Goal: Task Accomplishment & Management: Manage account settings

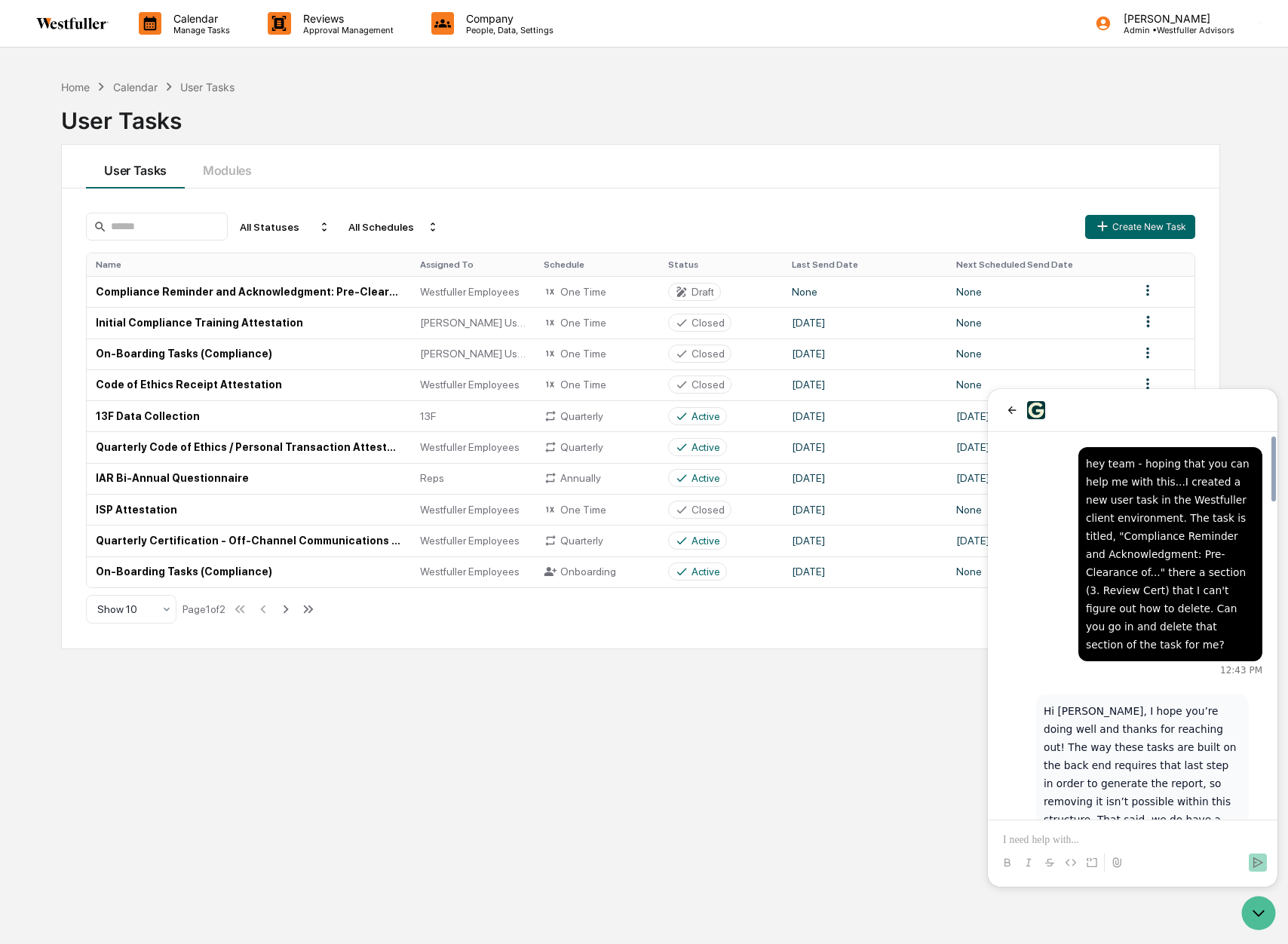
scroll to position [1881, 0]
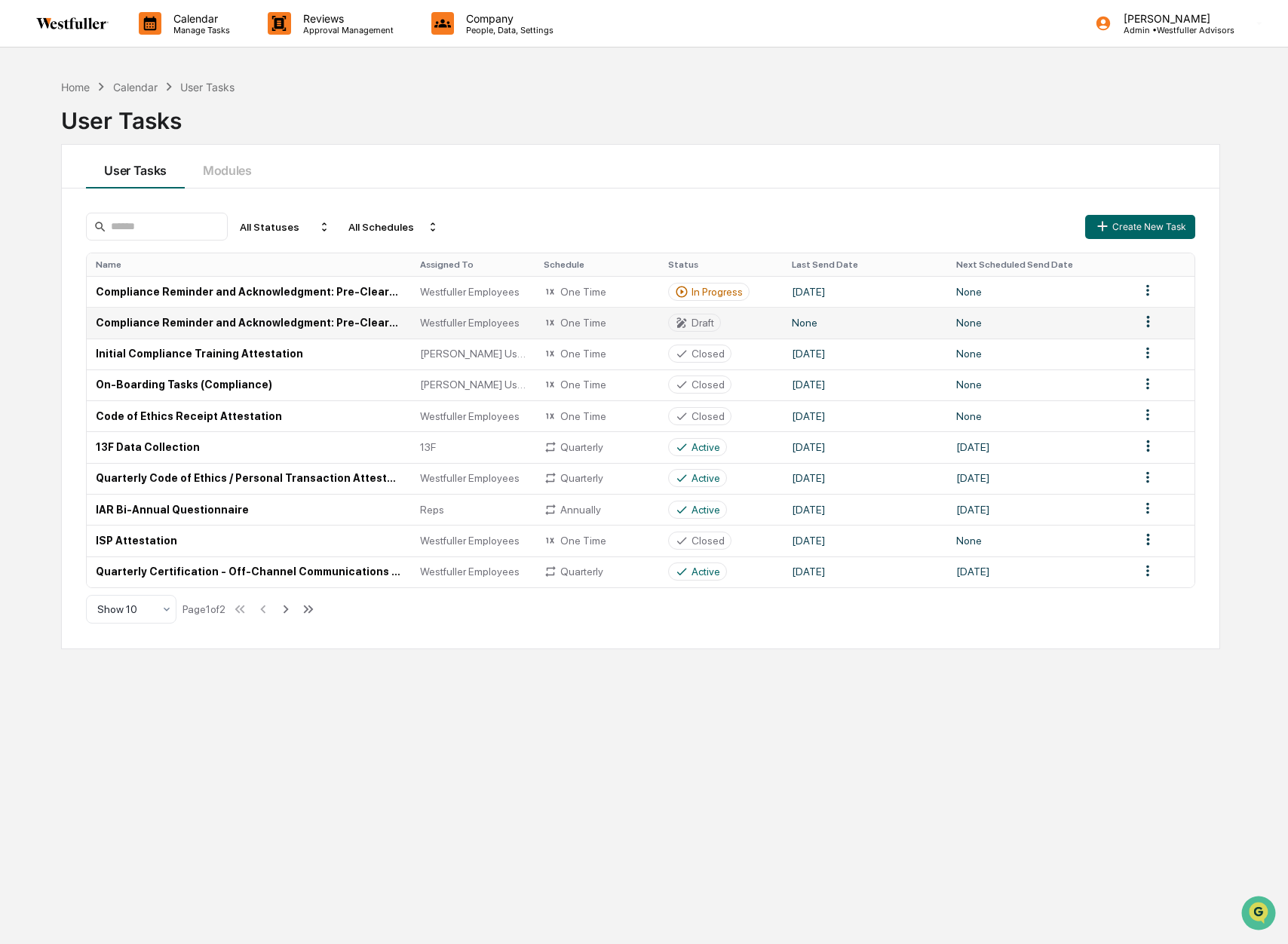
click at [1148, 323] on html "Calendar Manage Tasks Reviews Approval Management Company People, Data, Setting…" at bounding box center [644, 472] width 1288 height 944
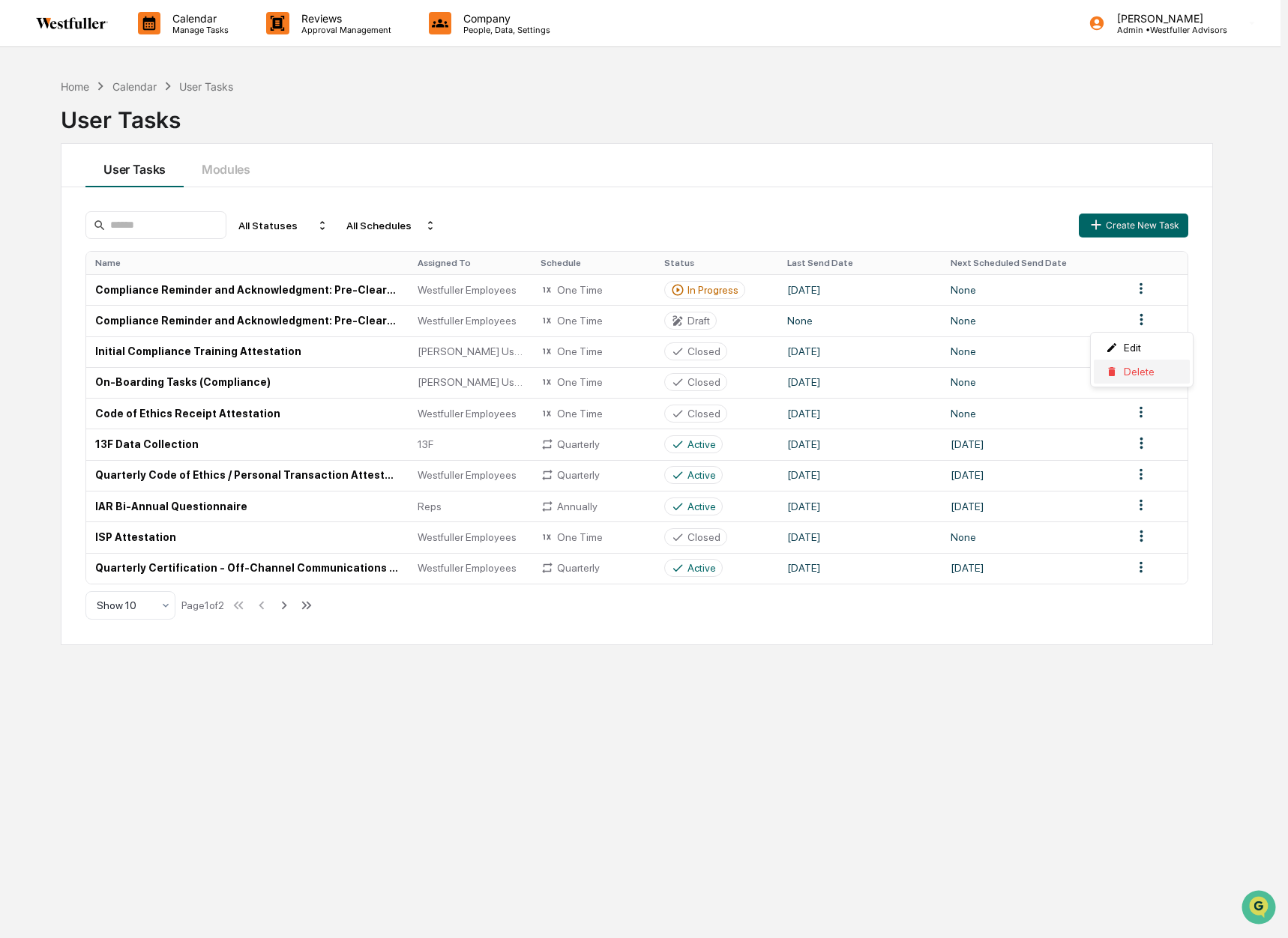
click at [1139, 372] on div "Delete" at bounding box center [1142, 371] width 96 height 24
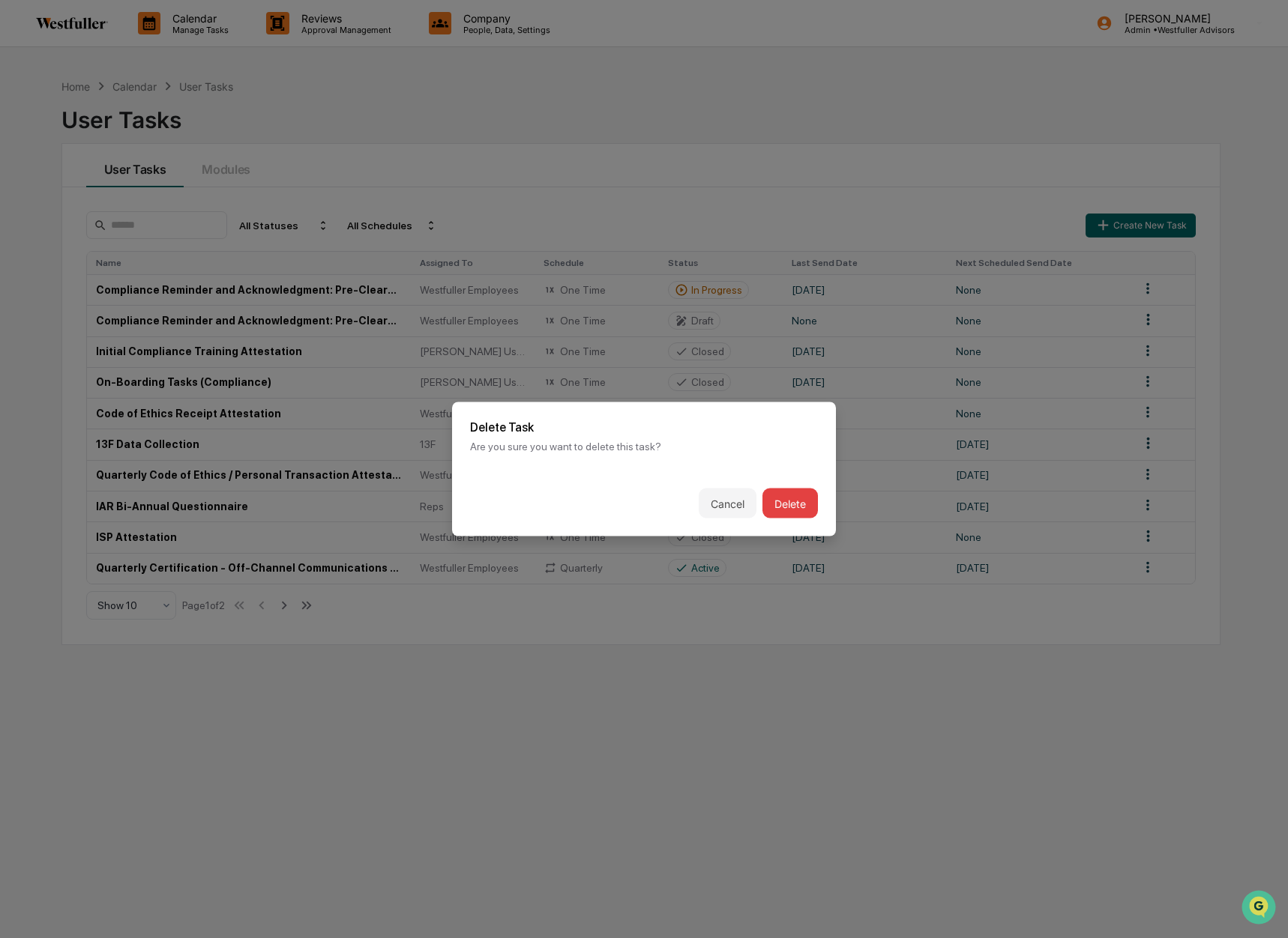
click at [791, 503] on button "Delete" at bounding box center [790, 503] width 56 height 30
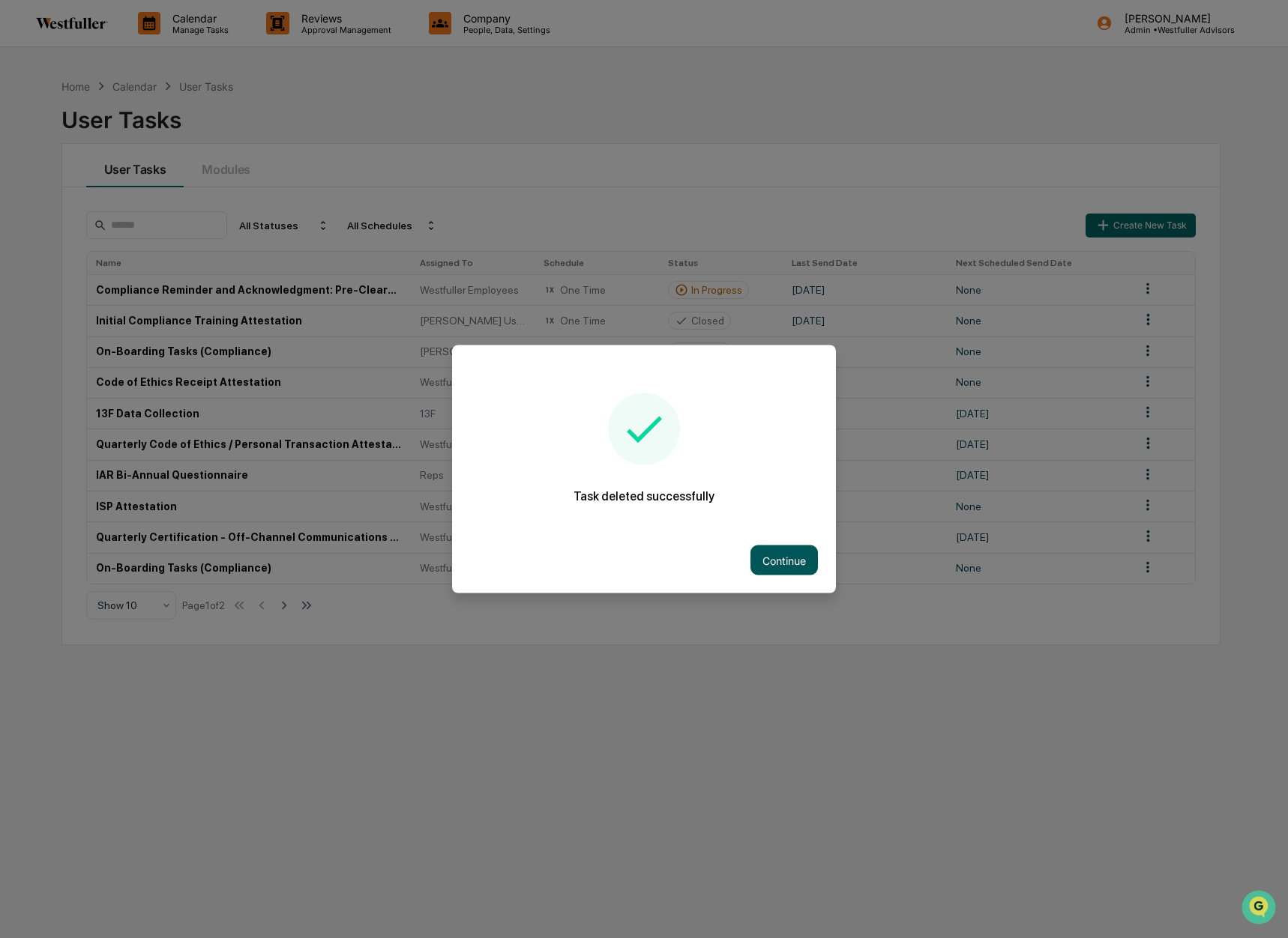
click at [792, 555] on button "Continue" at bounding box center [784, 560] width 68 height 30
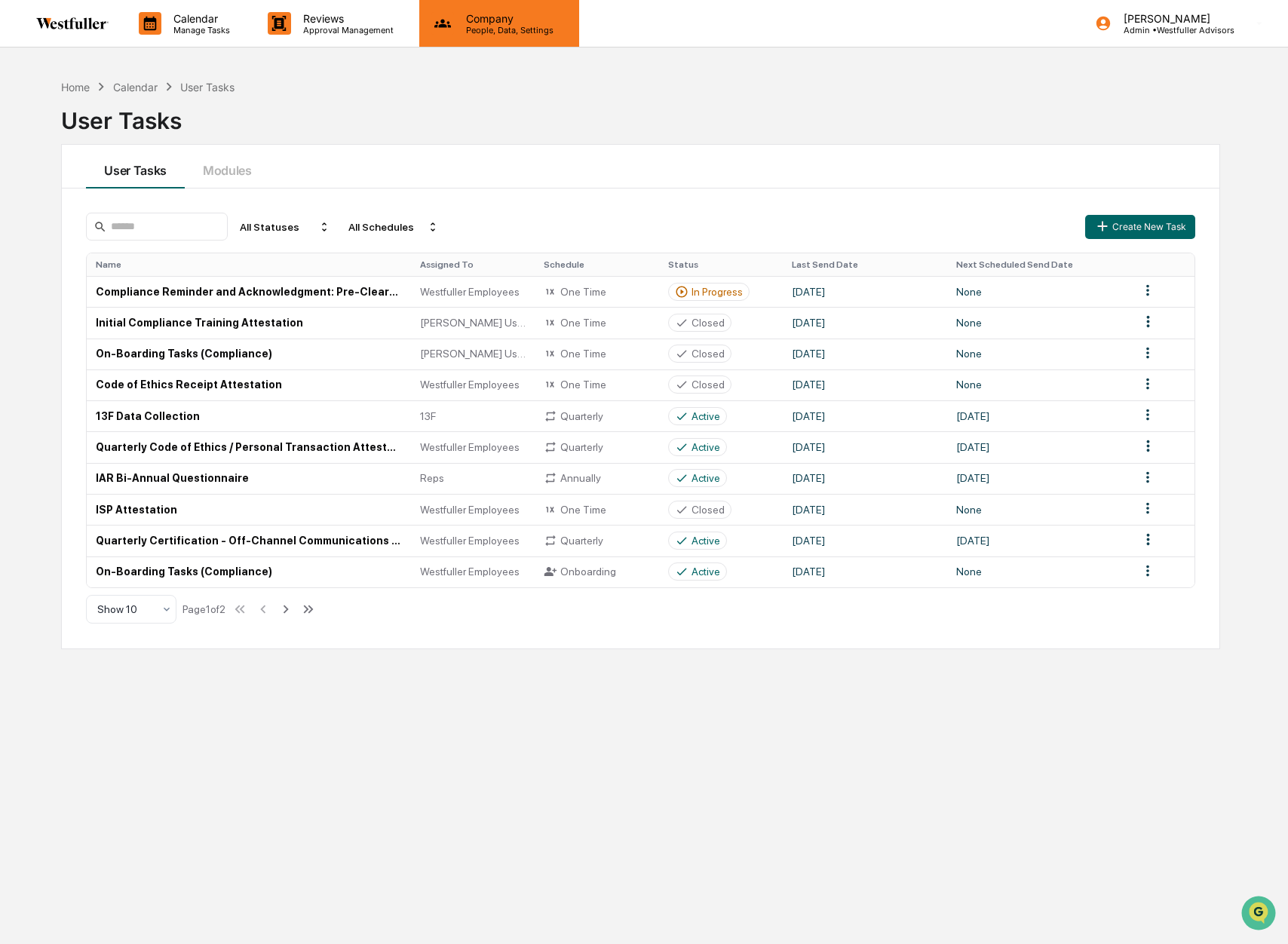
click at [470, 27] on p "People, Data, Settings" at bounding box center [508, 30] width 107 height 11
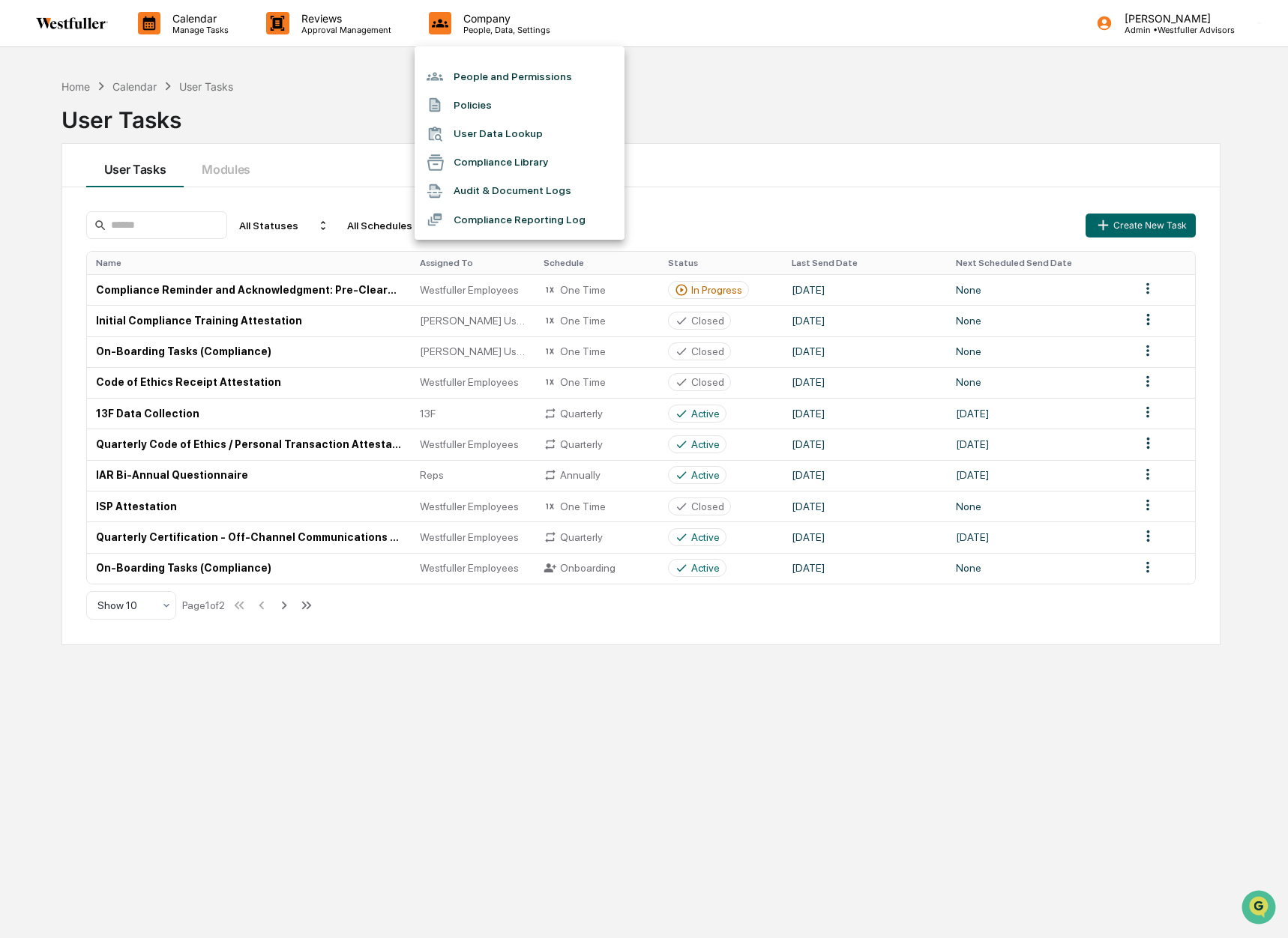
click at [479, 77] on li "People and Permissions" at bounding box center [519, 77] width 210 height 29
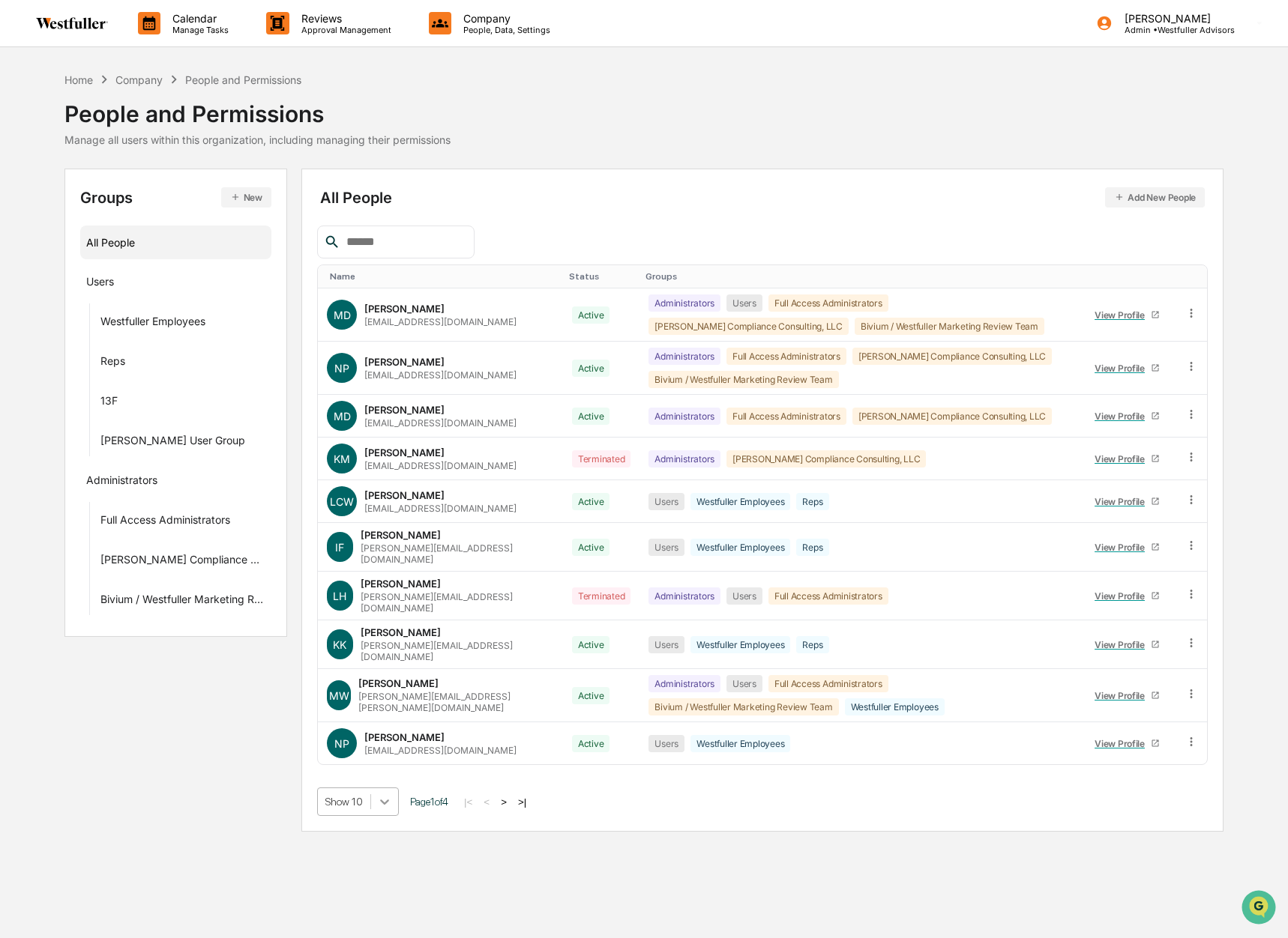
click at [395, 788] on div at bounding box center [385, 802] width 27 height 27
click at [367, 926] on div "Show 100" at bounding box center [358, 915] width 82 height 24
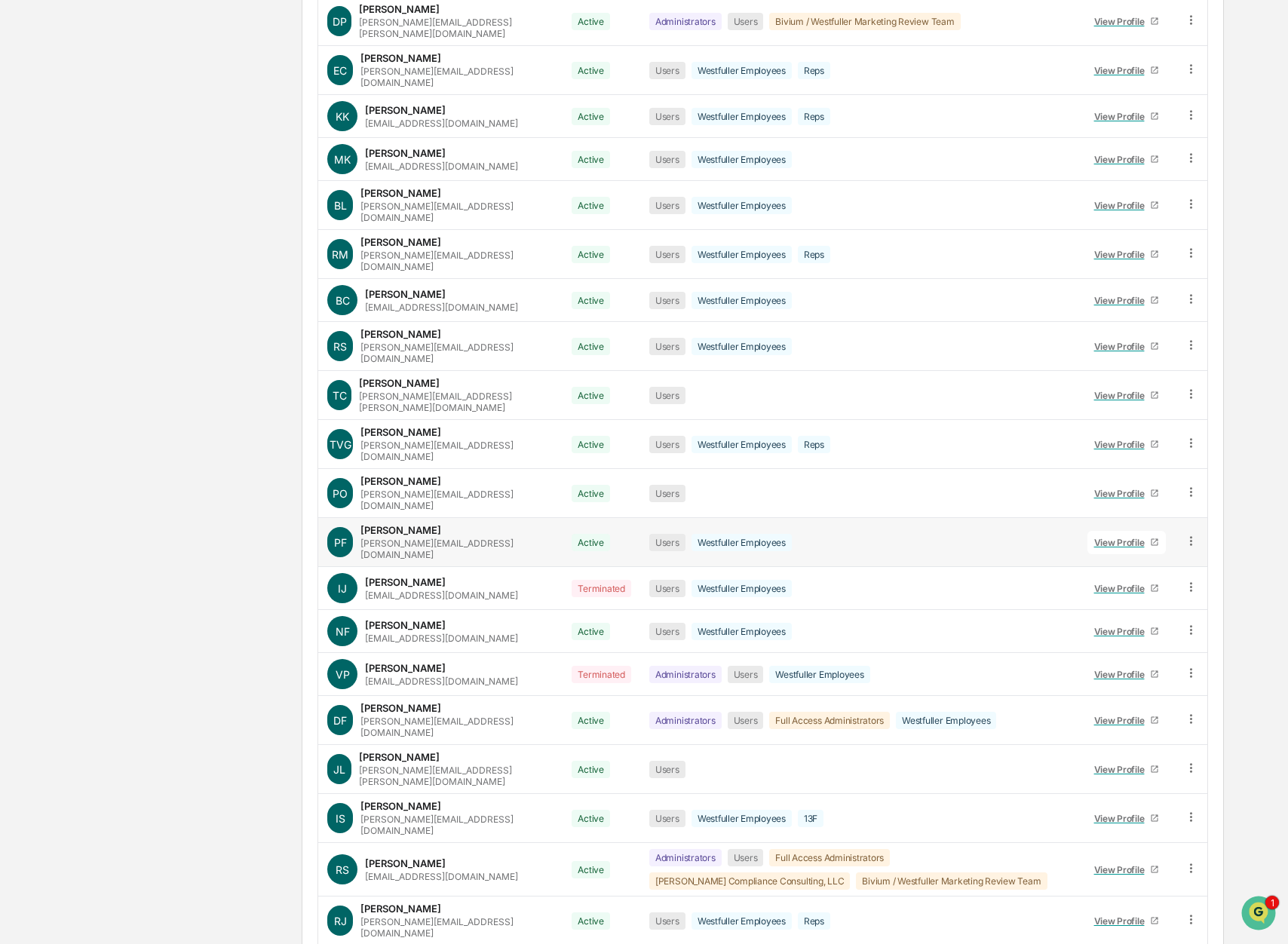
scroll to position [874, 0]
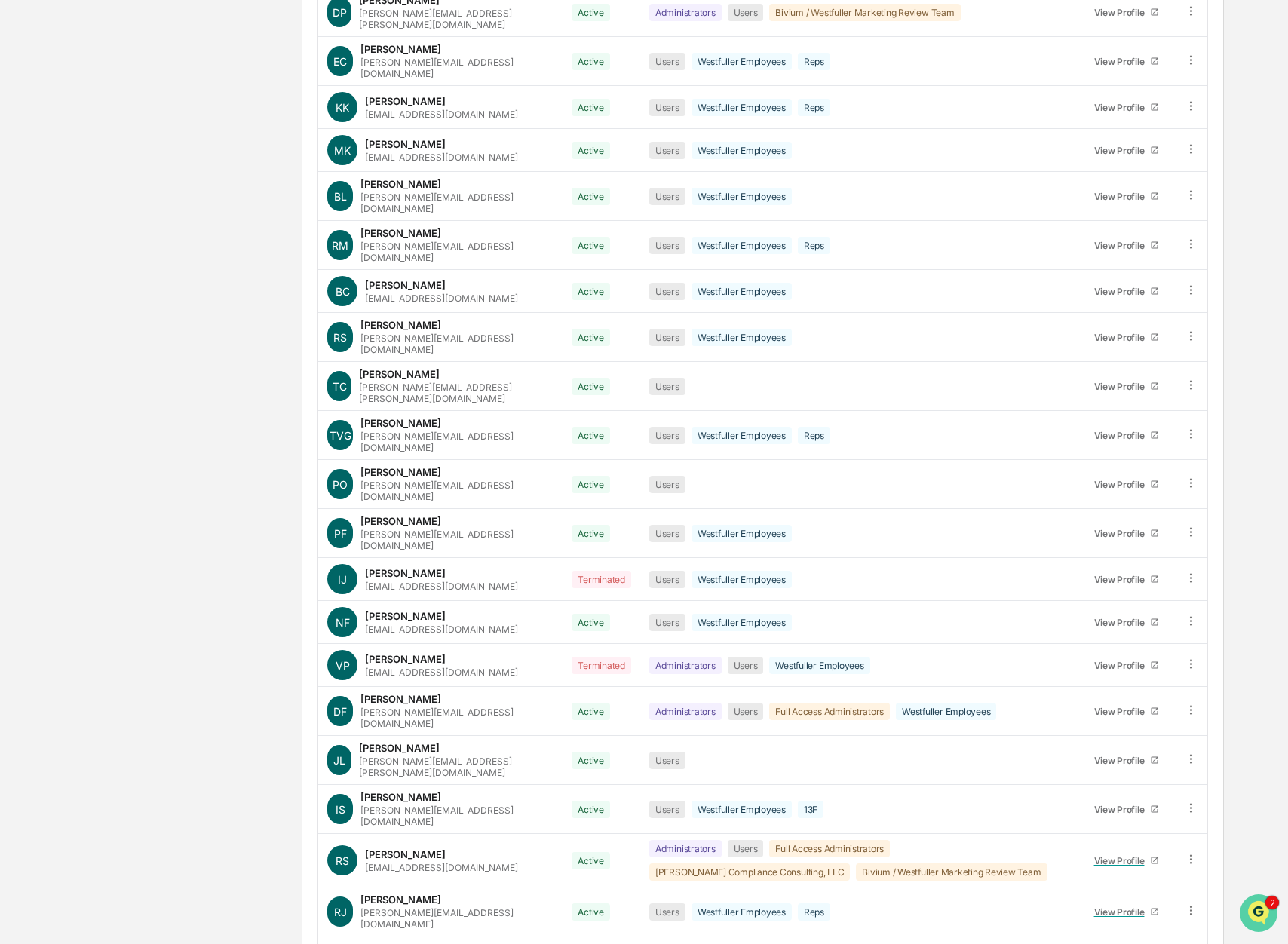
click at [1253, 921] on icon "Open customer support" at bounding box center [1258, 932] width 38 height 38
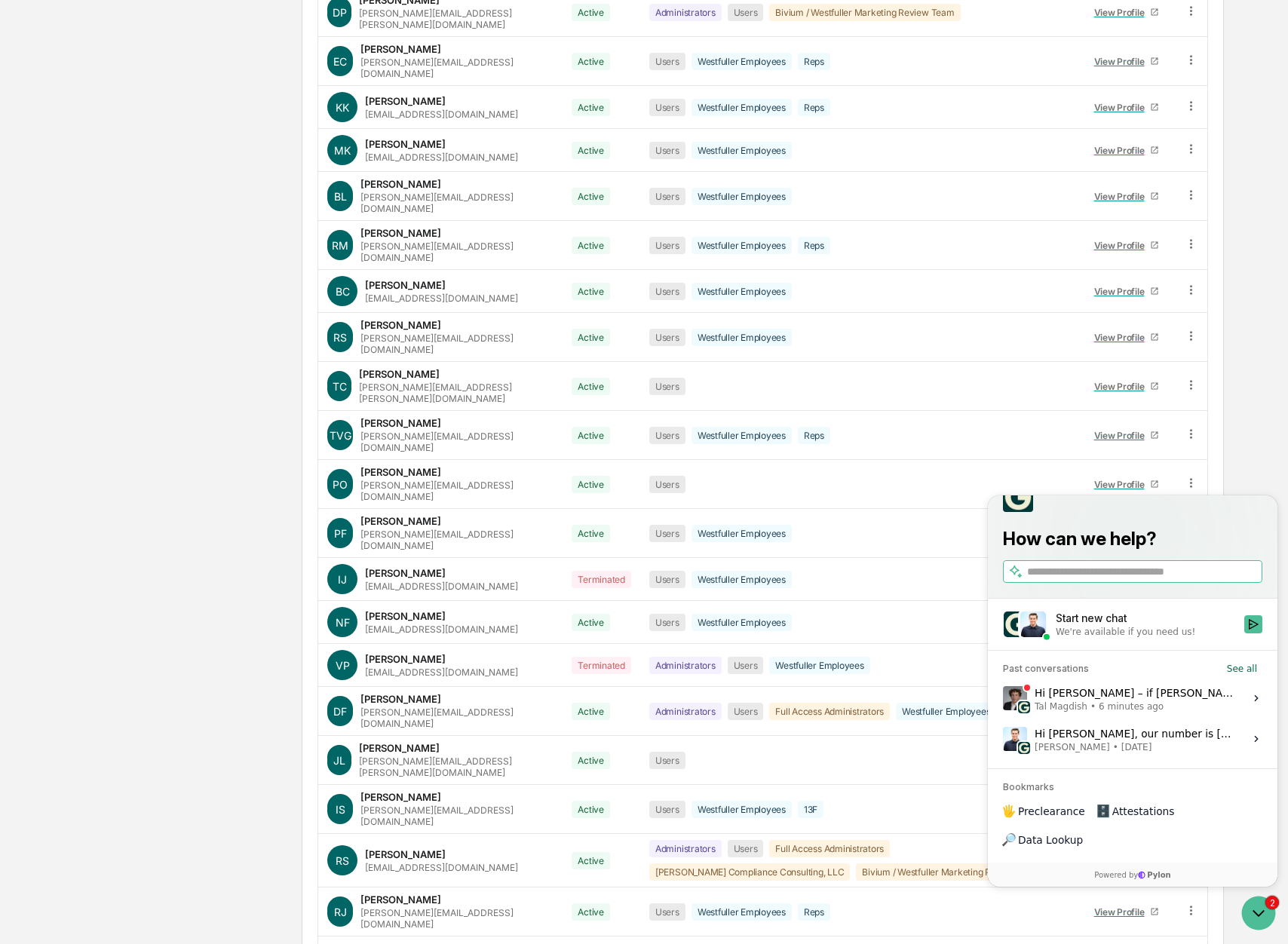
click at [1123, 713] on div "Hi [PERSON_NAME] – if [PERSON_NAME] switches to Administrator View , he should …" at bounding box center [1134, 698] width 200 height 29
click at [1002, 699] on button "View issue" at bounding box center [1002, 698] width 1 height 1
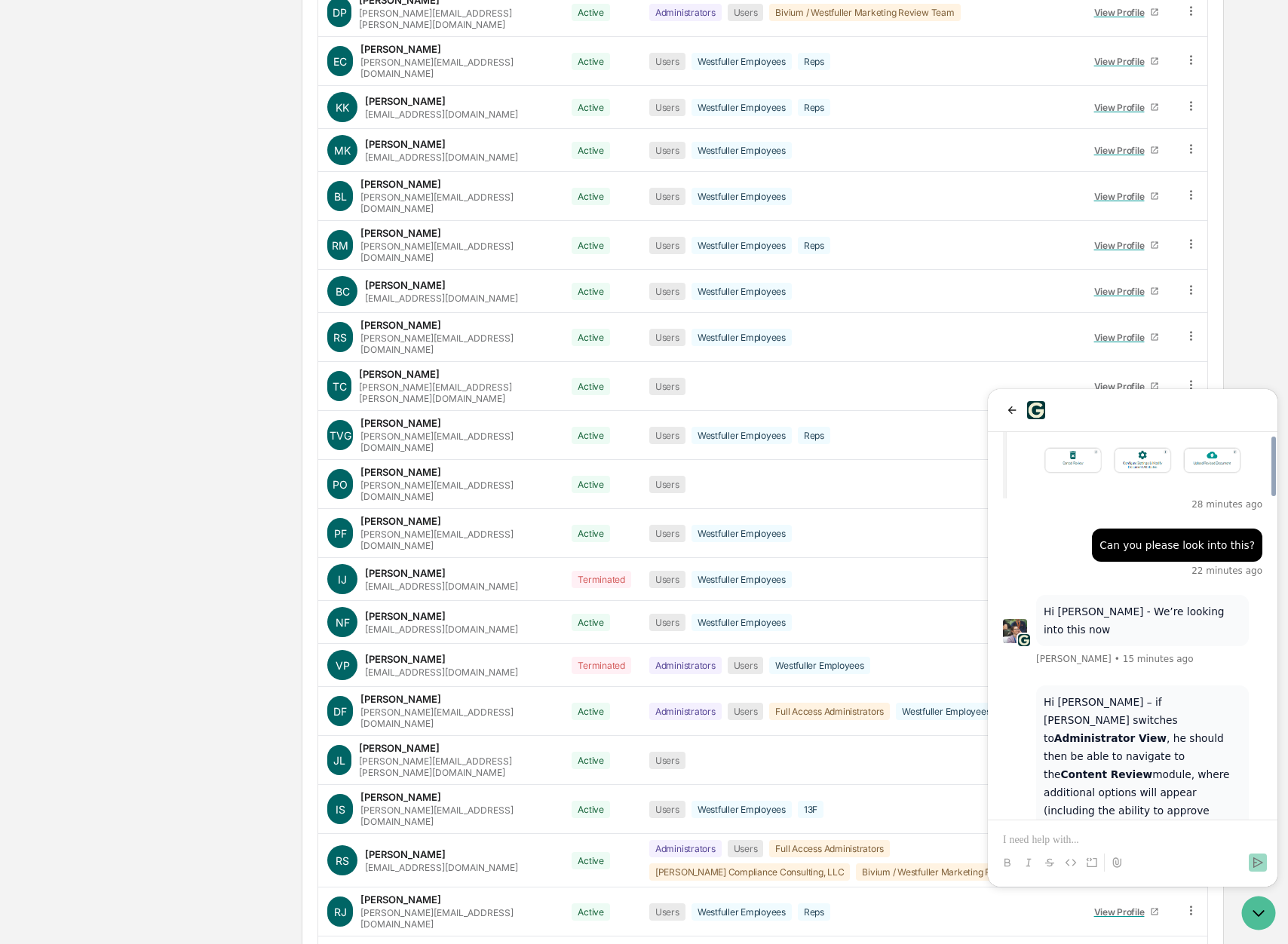
scroll to position [2366, 0]
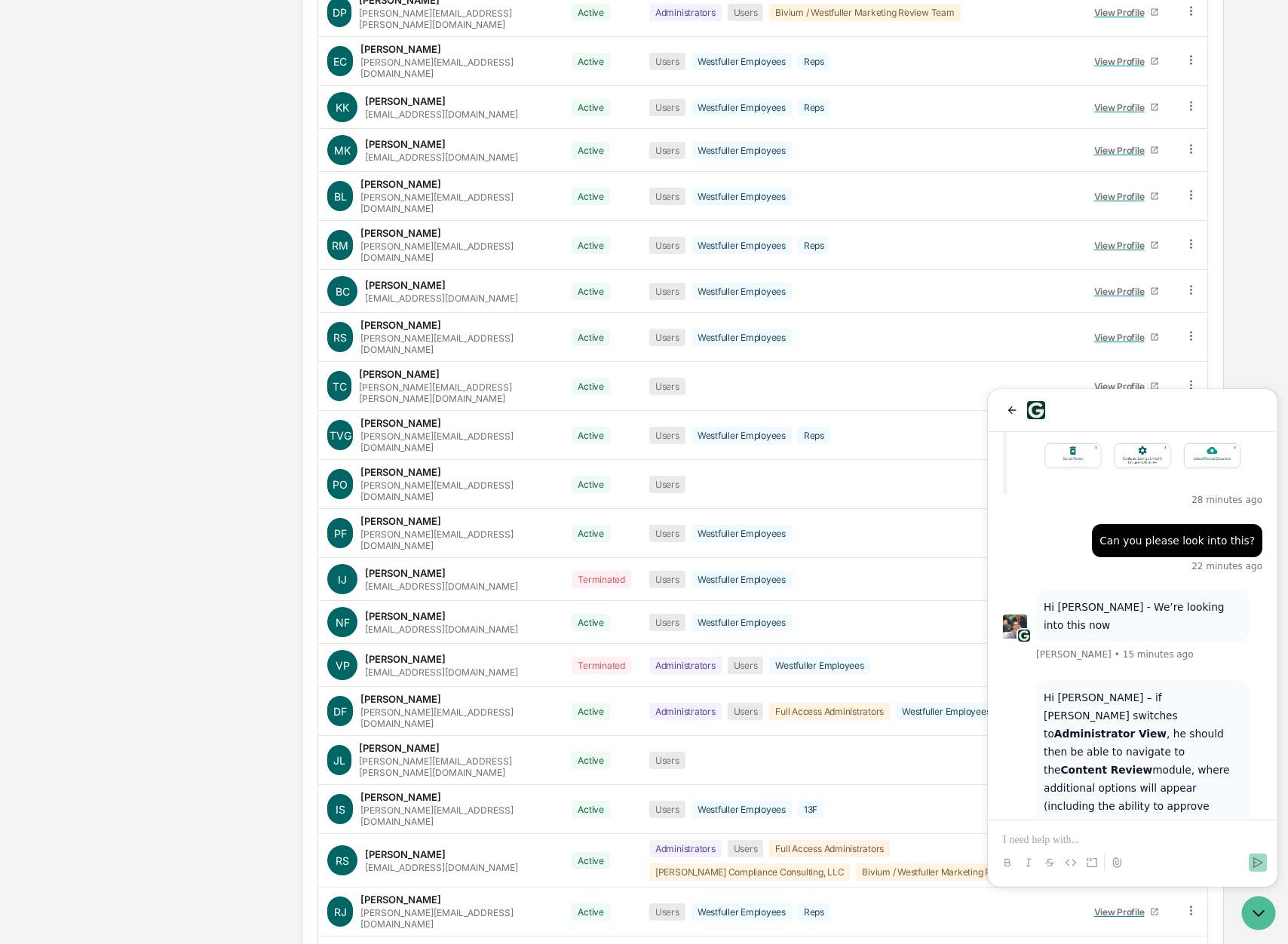
click at [1114, 845] on p at bounding box center [1132, 840] width 259 height 15
